Goal: Communication & Community: Answer question/provide support

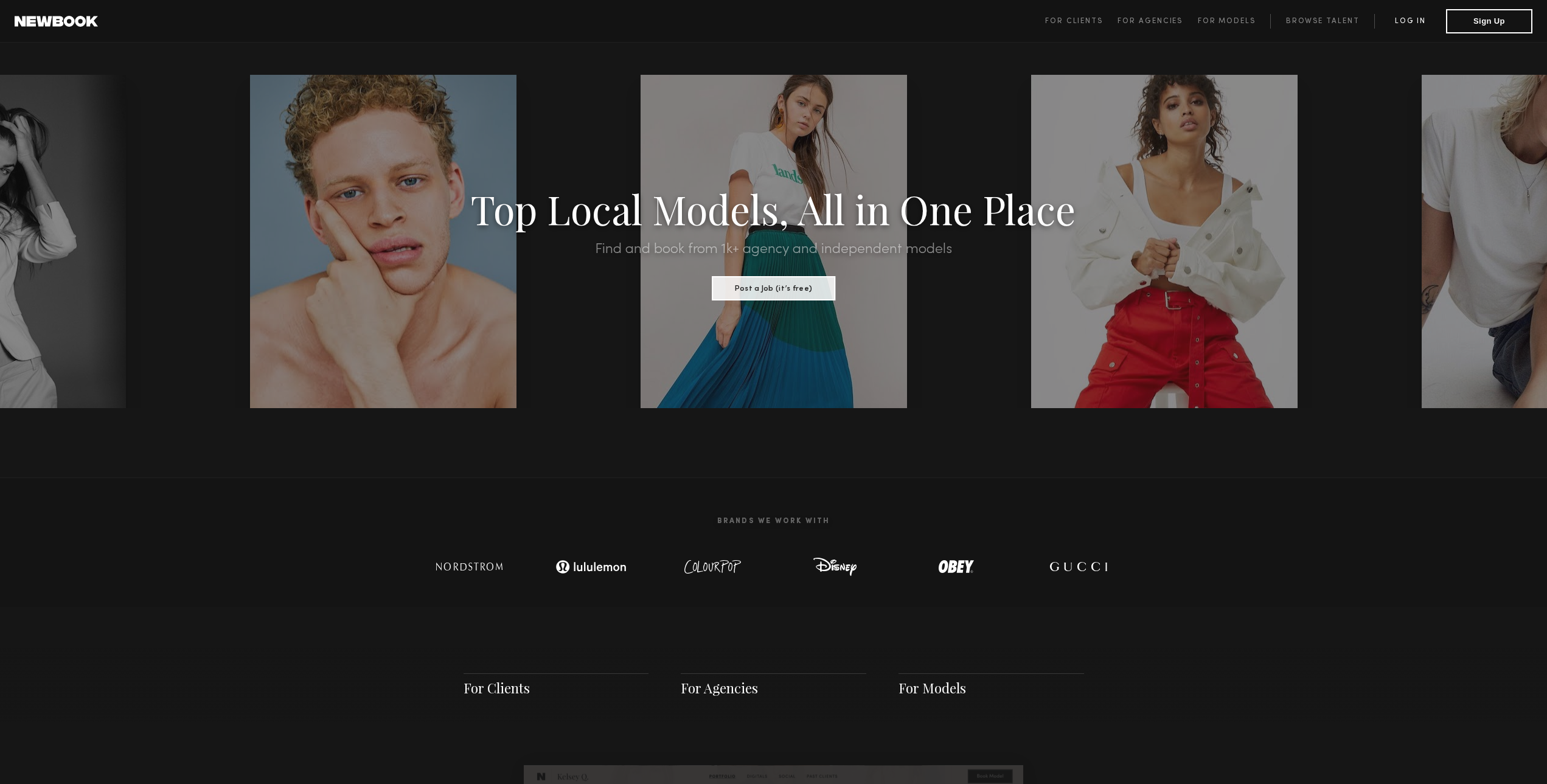
click at [1403, 18] on link "Log in" at bounding box center [1410, 21] width 72 height 14
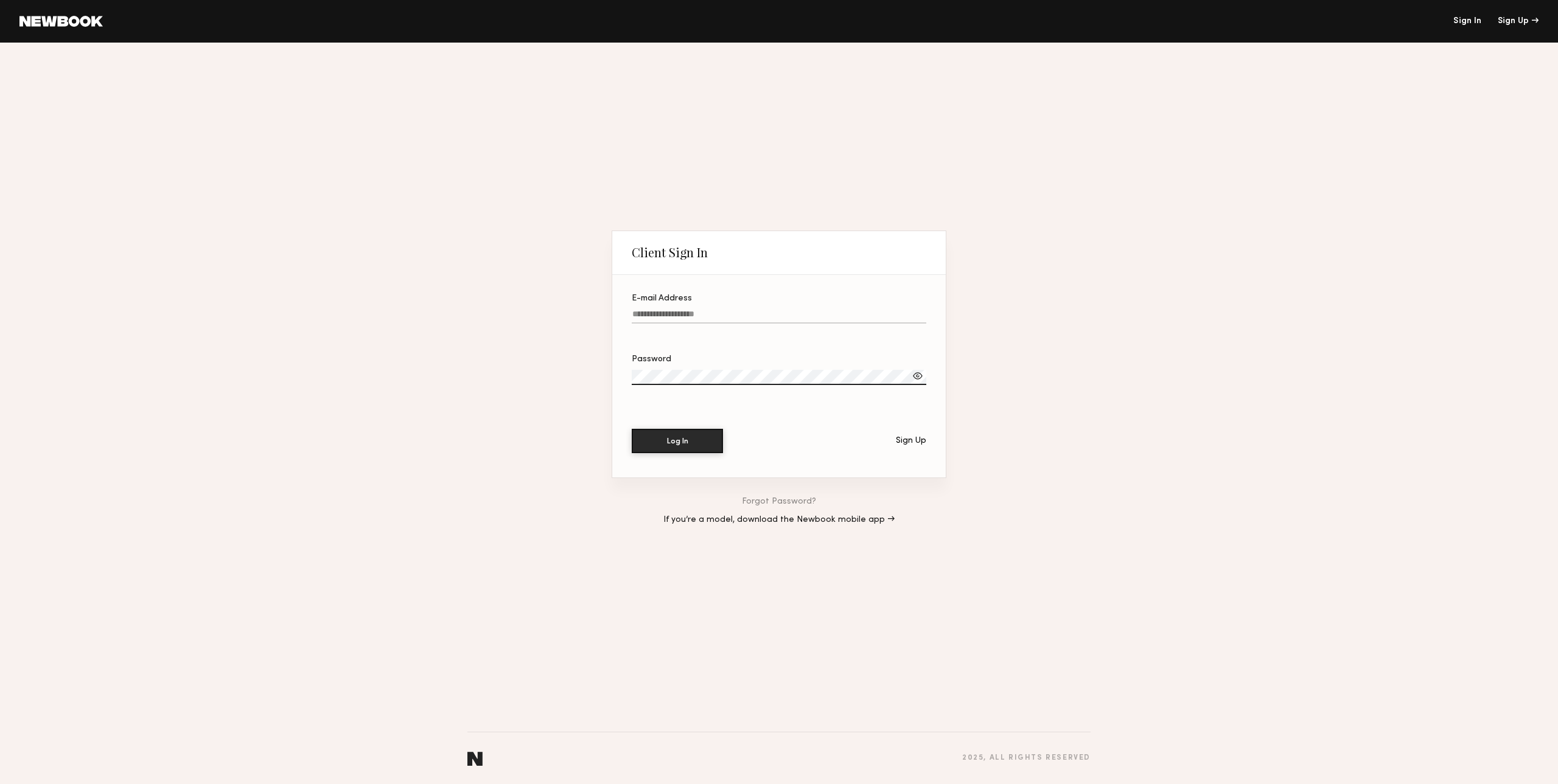
click at [764, 314] on input "E-mail Address" at bounding box center [778, 316] width 295 height 14
type input "*"
type input "**********"
click at [631, 429] on button "Log In" at bounding box center [677, 442] width 91 height 25
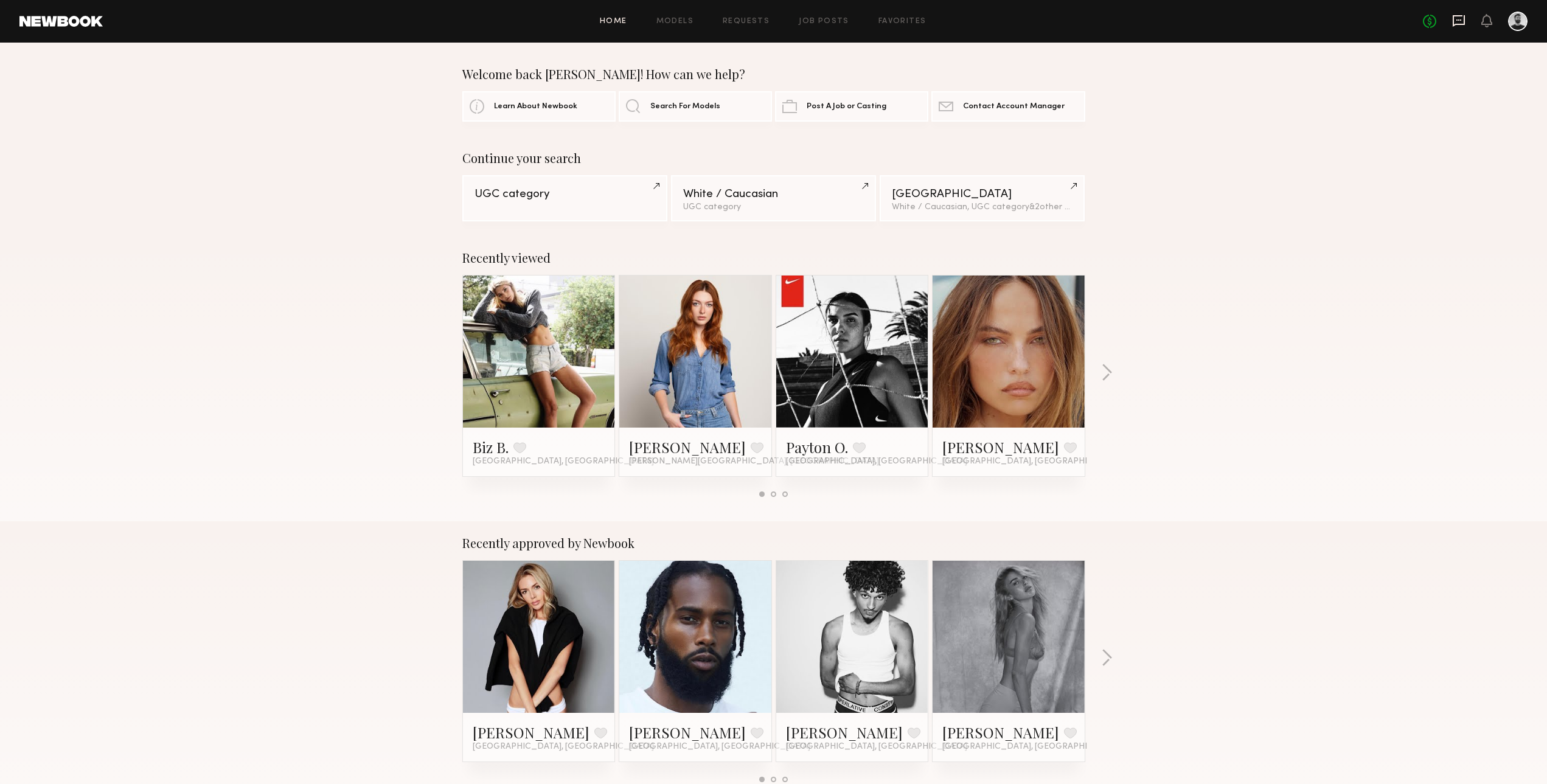
click at [1462, 27] on icon at bounding box center [1459, 20] width 13 height 13
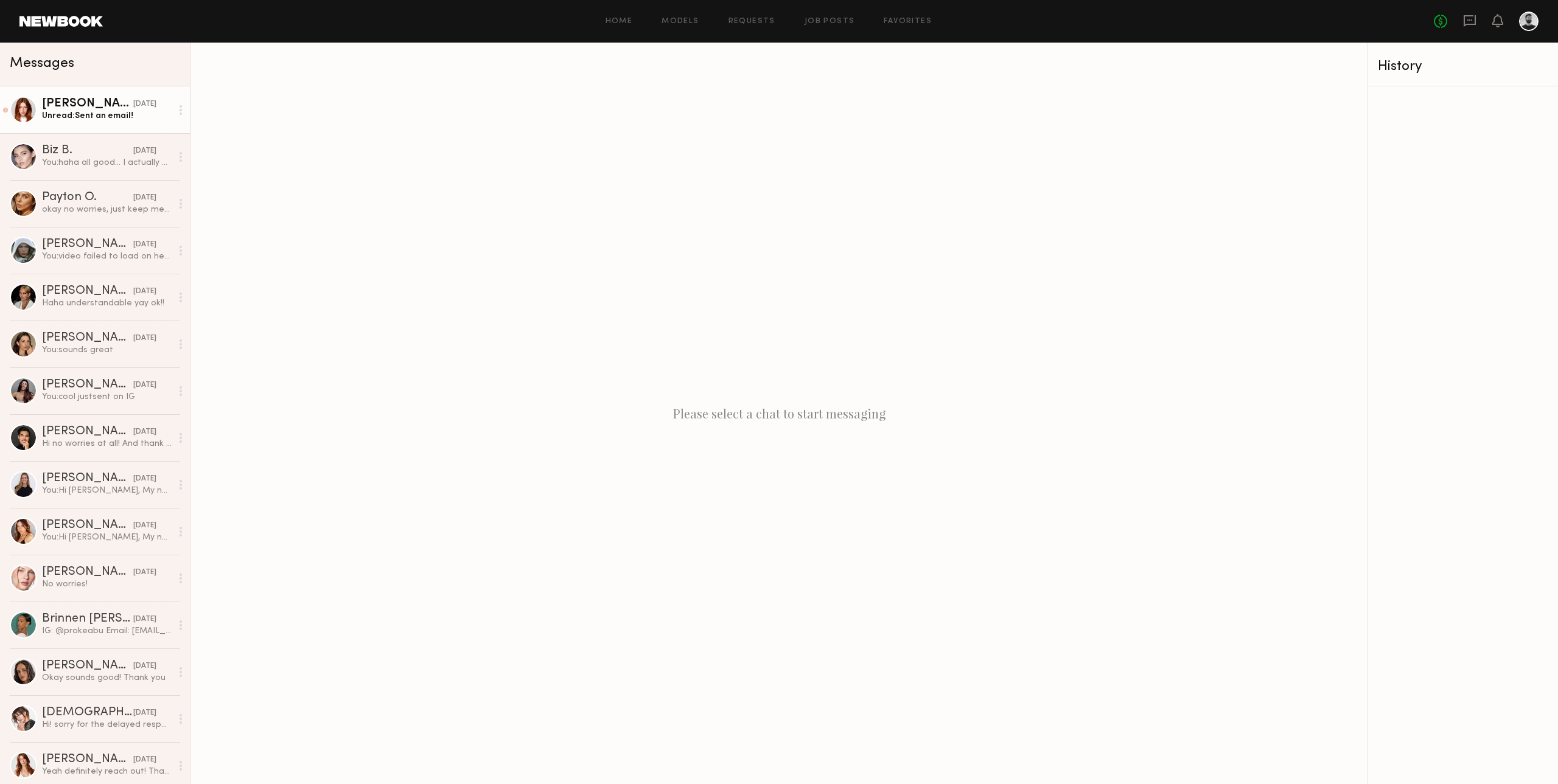
click at [133, 110] on div "[DATE]" at bounding box center [145, 104] width 23 height 12
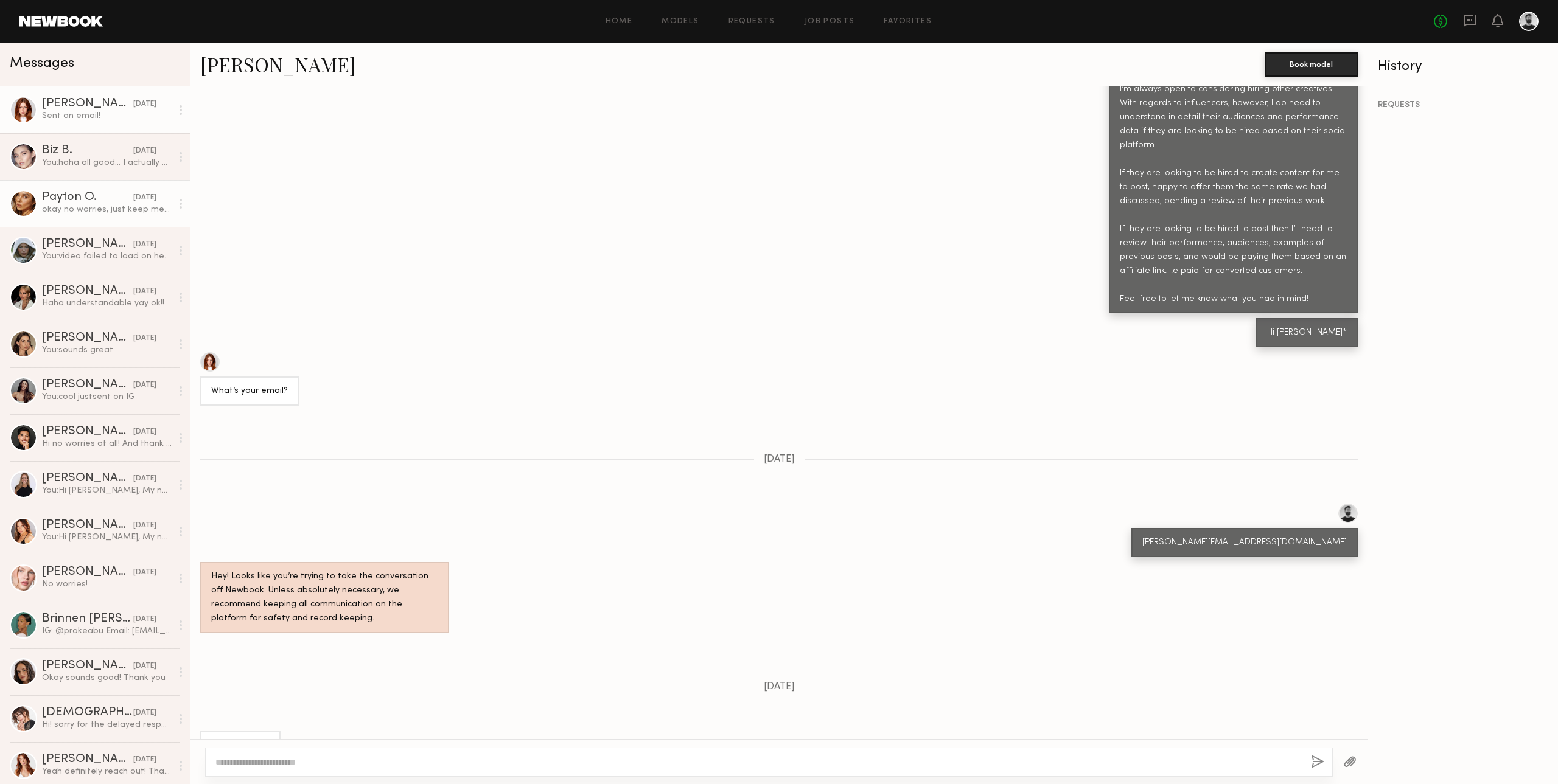
scroll to position [849, 0]
click at [111, 265] on link "[PERSON_NAME] [DATE] You: video failed to load on here so I sent to you on your…" at bounding box center [95, 250] width 190 height 47
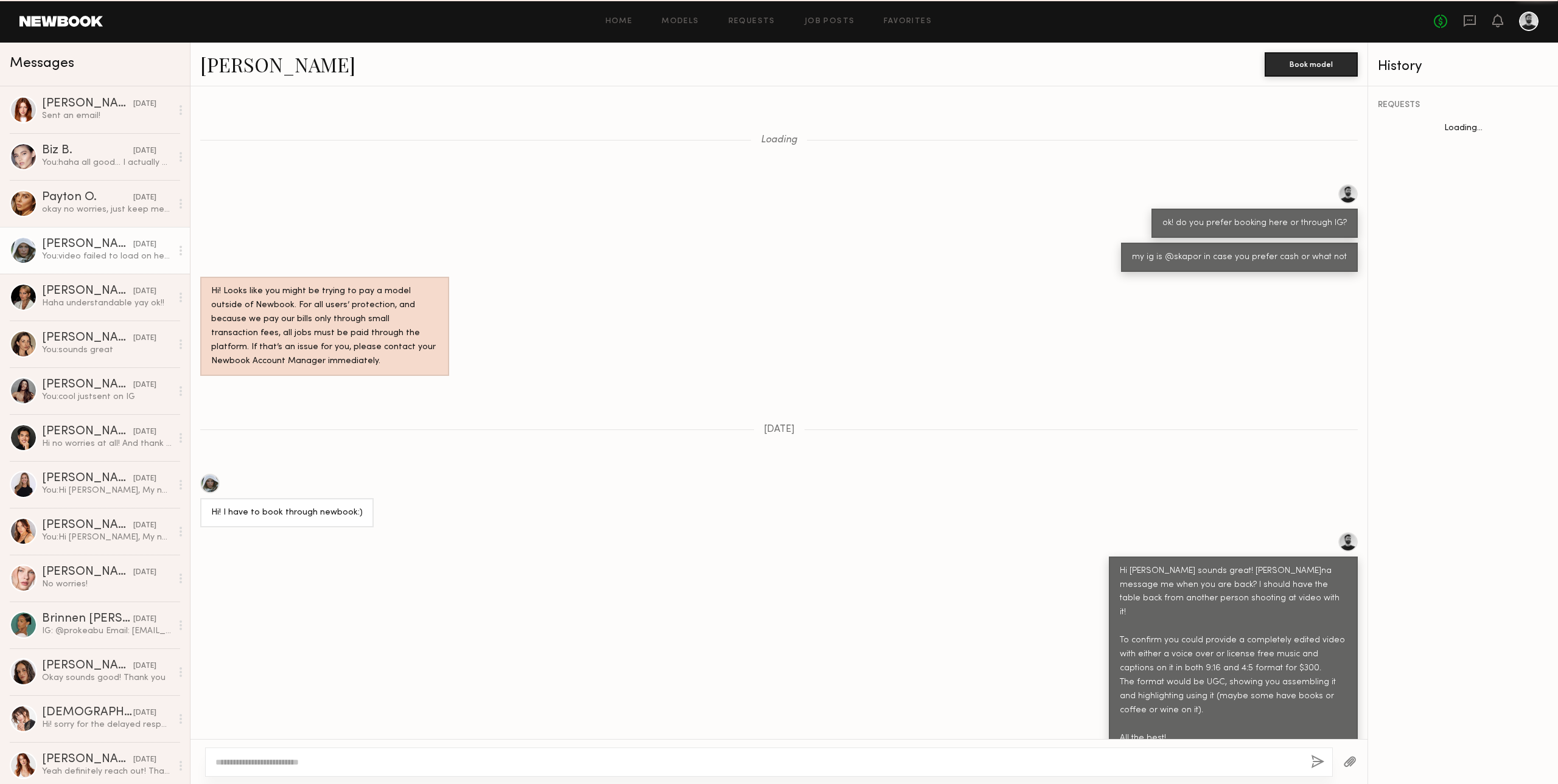
scroll to position [780, 0]
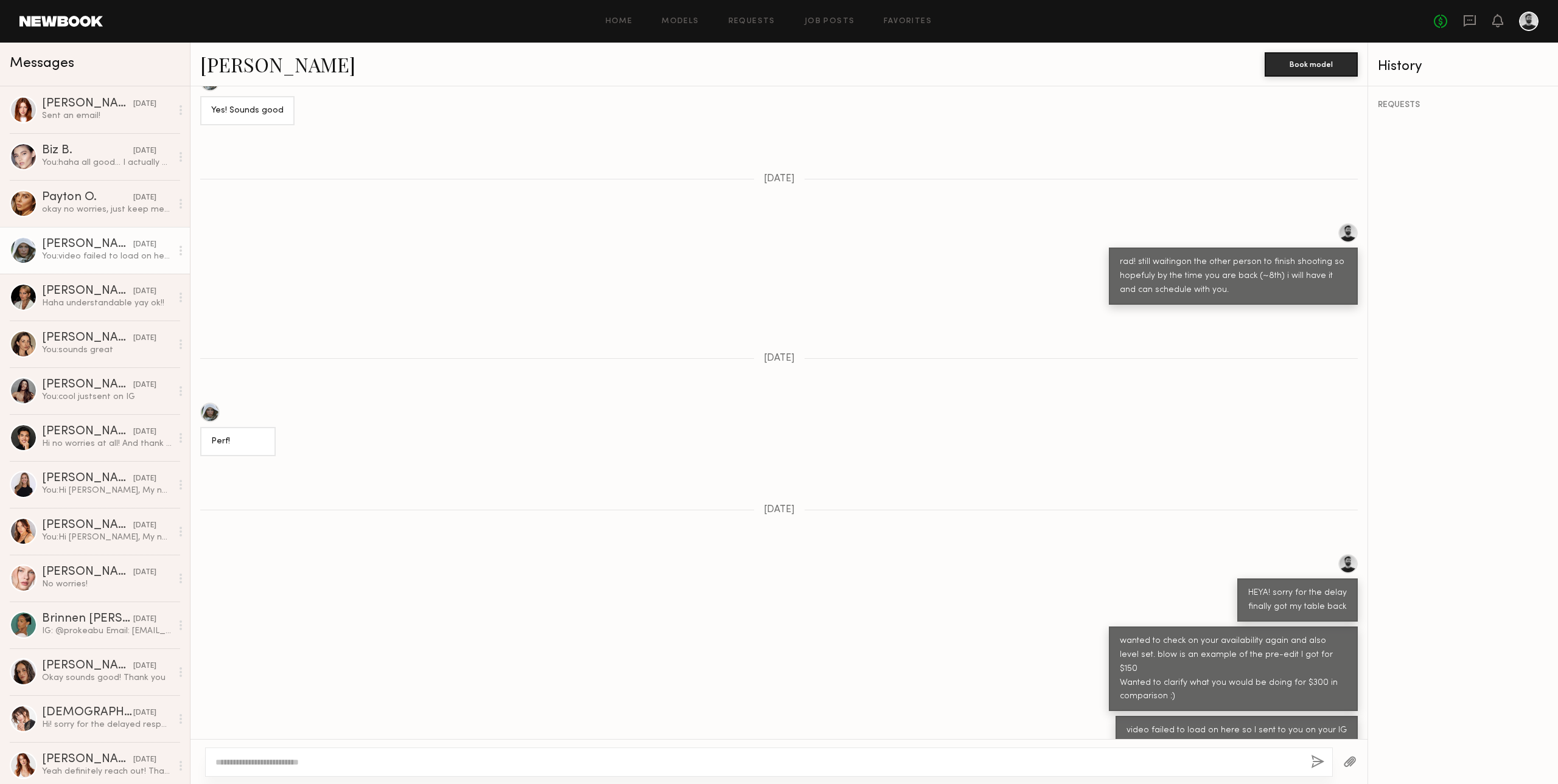
click at [497, 754] on div at bounding box center [769, 762] width 1128 height 29
click at [524, 772] on div at bounding box center [769, 762] width 1128 height 29
click at [525, 756] on textarea at bounding box center [759, 762] width 1086 height 12
click at [311, 764] on textarea "**********" at bounding box center [759, 762] width 1086 height 12
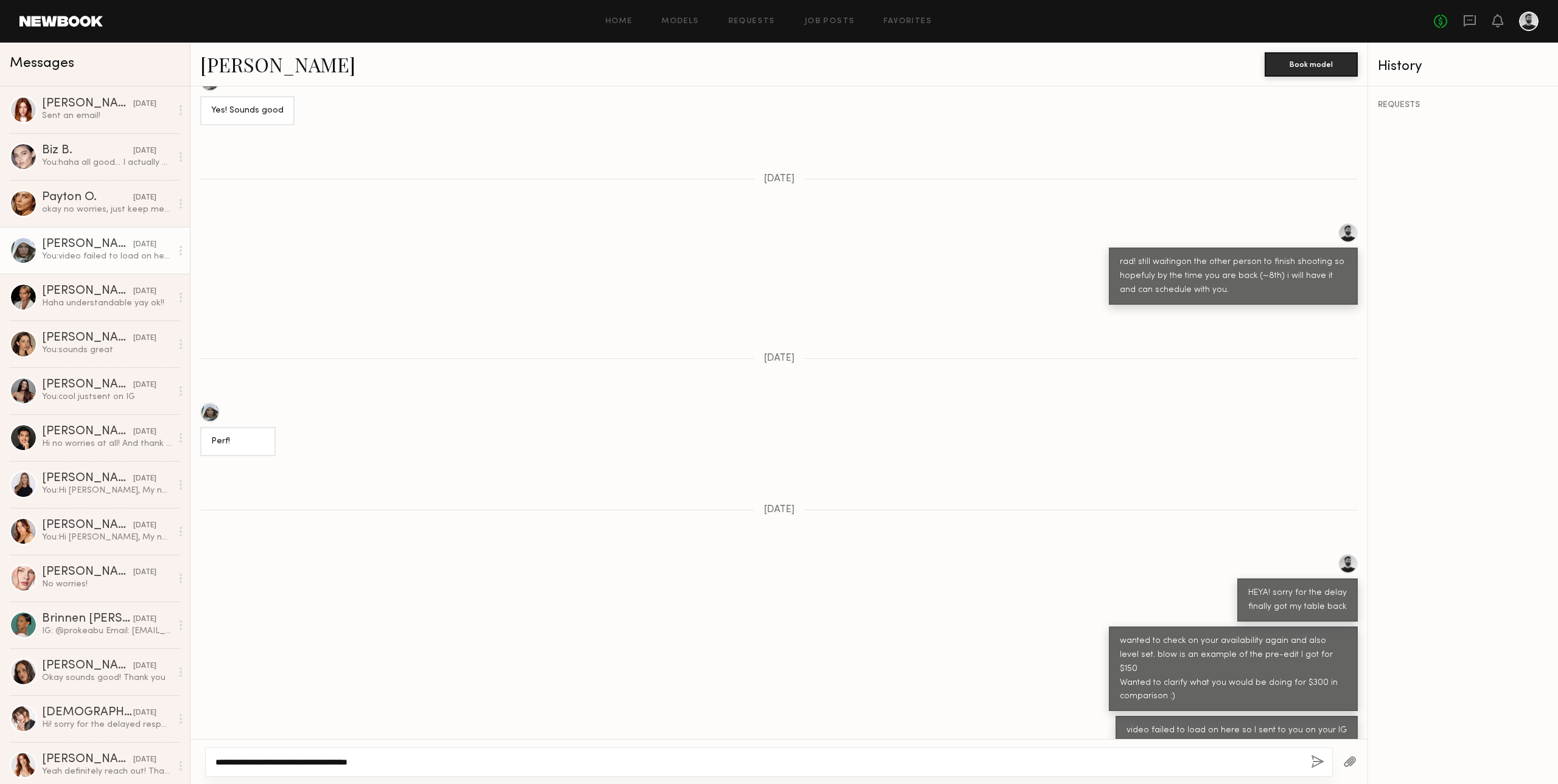
type textarea "**********"
click at [1318, 765] on button "button" at bounding box center [1318, 762] width 13 height 15
